Goal: Task Accomplishment & Management: Use online tool/utility

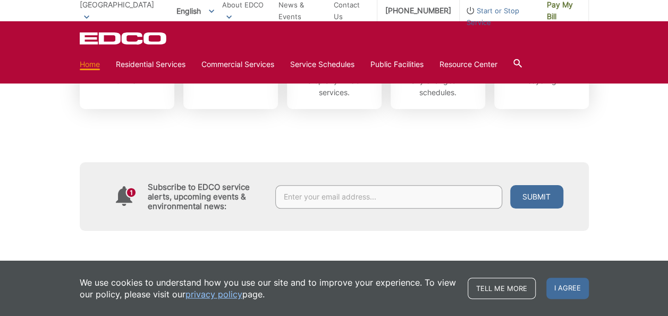
scroll to position [266, 0]
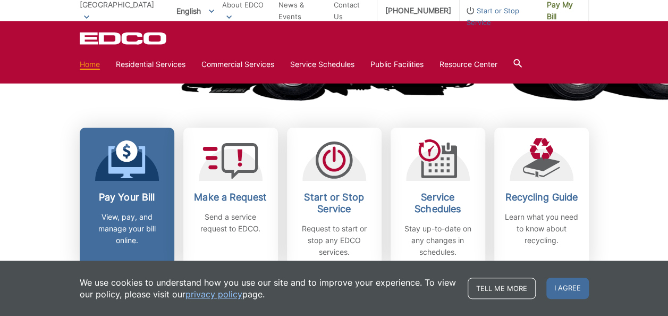
click at [135, 169] on icon at bounding box center [126, 162] width 37 height 32
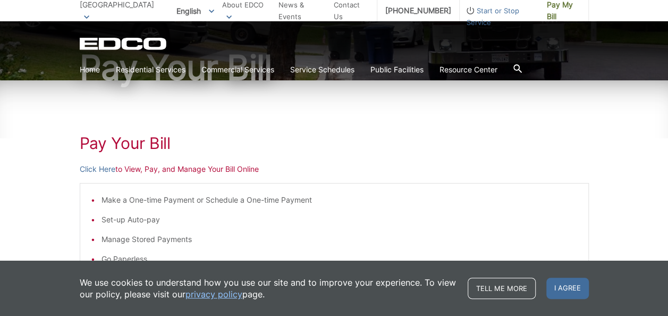
scroll to position [106, 0]
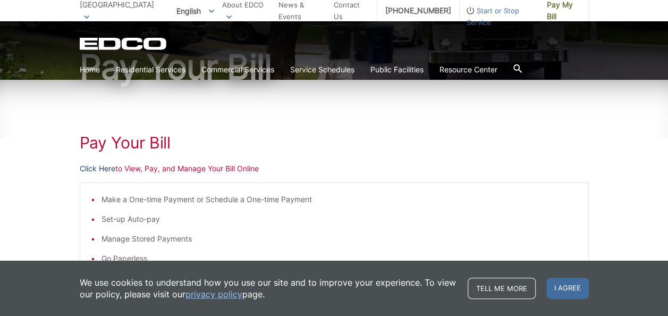
click at [103, 169] on link "Click Here" at bounding box center [98, 169] width 36 height 12
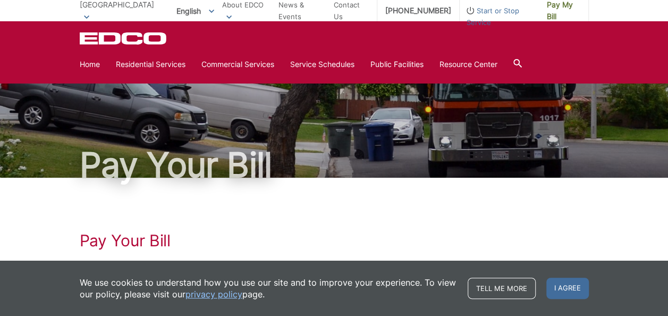
scroll to position [0, 0]
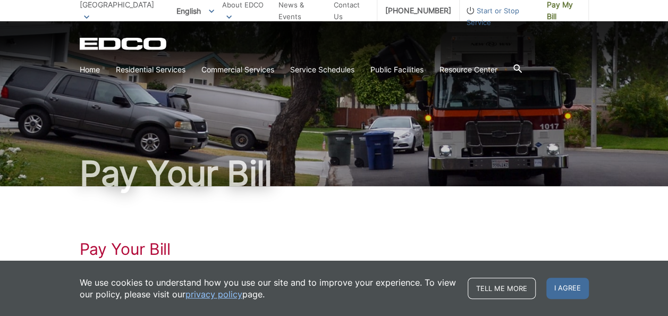
click at [89, 15] on icon at bounding box center [86, 17] width 5 height 4
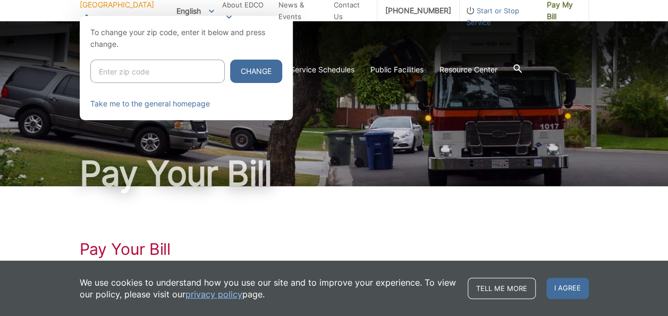
click at [181, 11] on div "English English Spanish Korean Arabic" at bounding box center [195, 11] width 54 height 18
